Goal: Task Accomplishment & Management: Complete application form

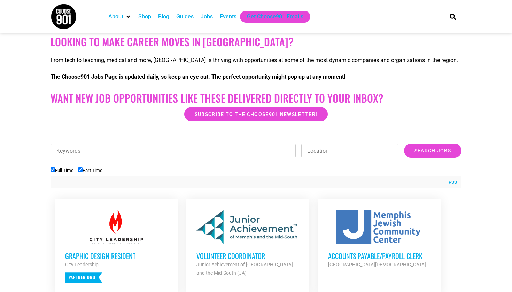
scroll to position [120, 0]
click at [53, 170] on input "Full Time" at bounding box center [52, 169] width 5 height 5
checkbox input "false"
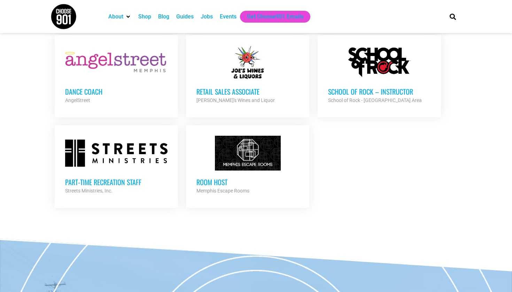
scroll to position [389, 0]
click at [214, 178] on h3 "Room Host" at bounding box center [247, 182] width 102 height 9
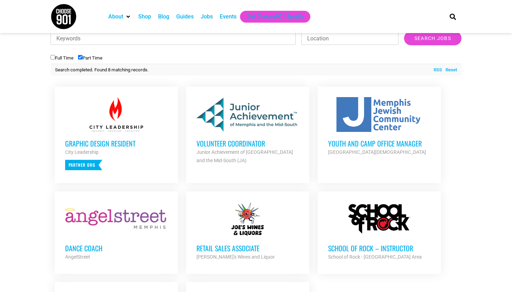
scroll to position [232, 0]
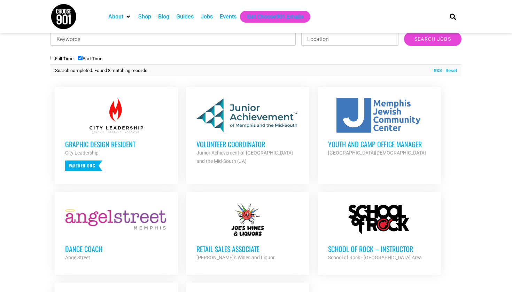
click at [77, 105] on div at bounding box center [116, 115] width 102 height 35
click at [222, 249] on h3 "Retail Sales Associate" at bounding box center [247, 248] width 102 height 9
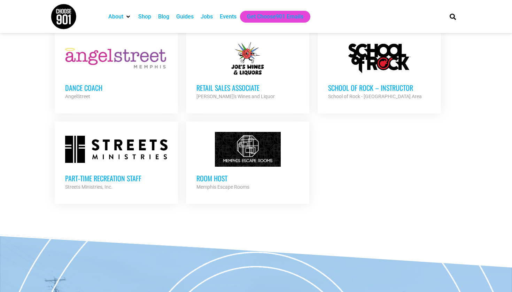
scroll to position [394, 0]
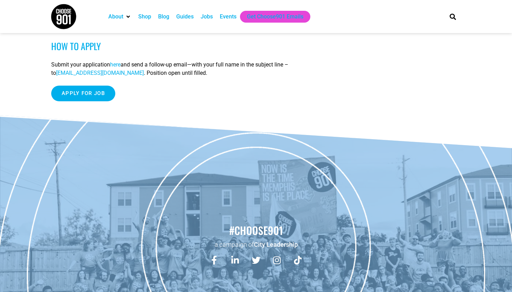
scroll to position [644, 0]
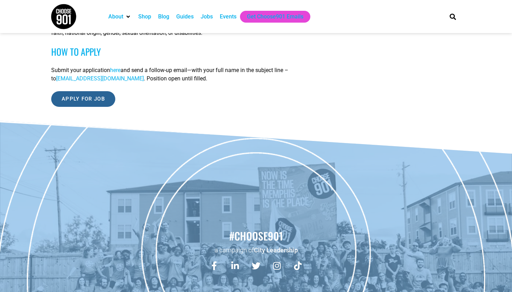
click at [85, 104] on input "Apply for job" at bounding box center [83, 99] width 64 height 16
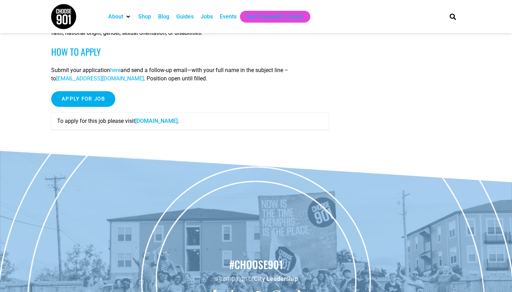
click at [148, 124] on link "[DOMAIN_NAME]" at bounding box center [156, 121] width 42 height 7
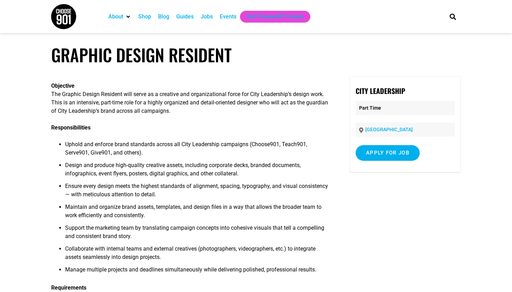
scroll to position [0, 0]
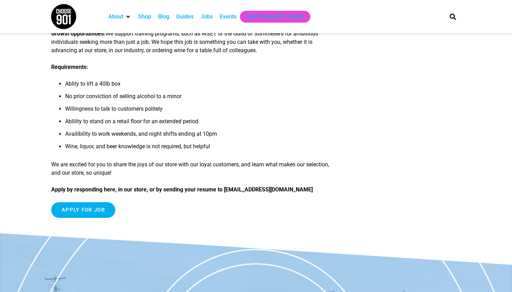
scroll to position [209, 0]
